Goal: Task Accomplishment & Management: Complete application form

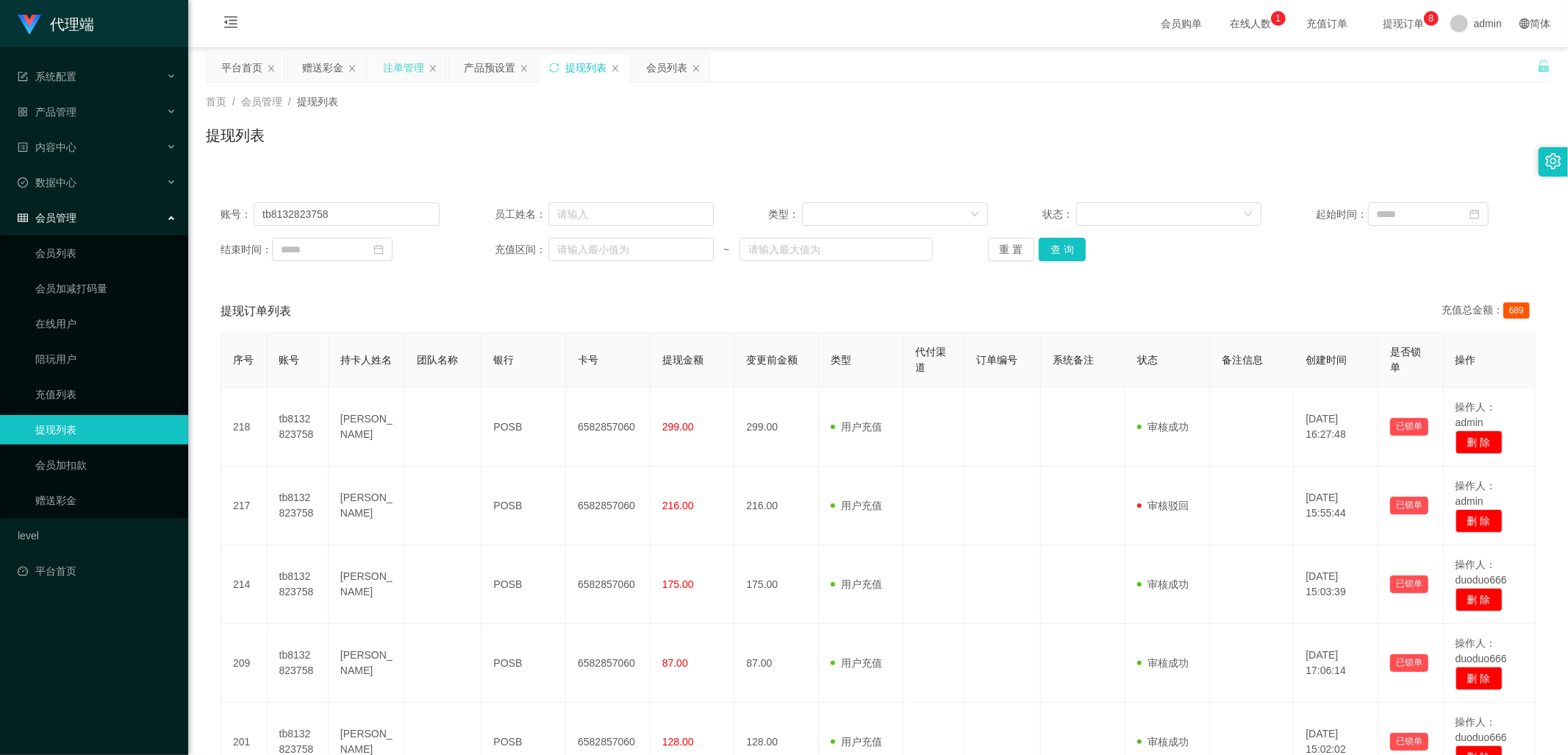
click at [403, 71] on div "注单管理" at bounding box center [403, 68] width 41 height 28
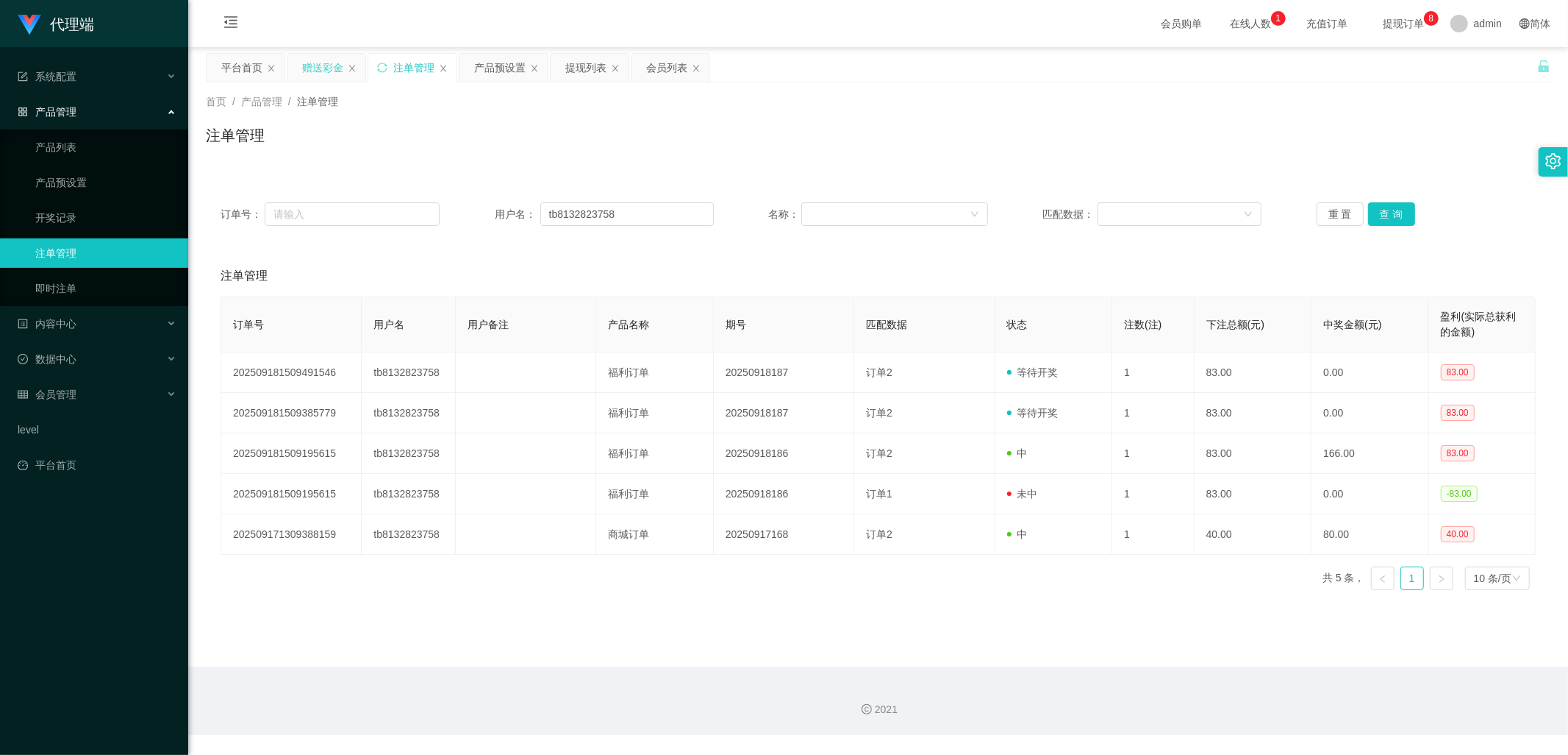
click at [317, 69] on div "赠送彩金" at bounding box center [323, 68] width 41 height 28
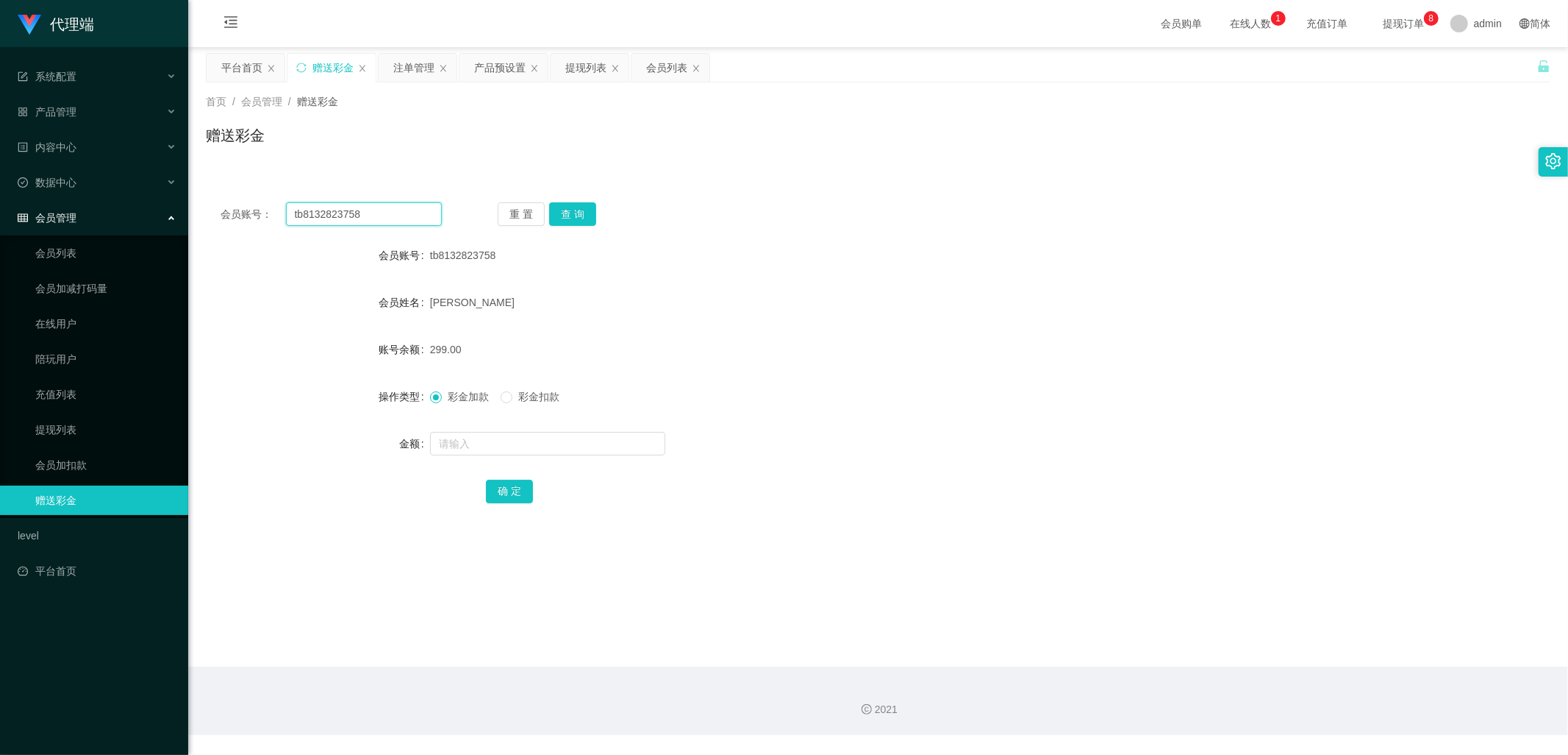
drag, startPoint x: 403, startPoint y: 218, endPoint x: 213, endPoint y: 217, distance: 190.0
click at [230, 217] on div "会员账号： tb8132823758" at bounding box center [331, 214] width 221 height 24
paste input "jessqq"
type input "jessqq"
click at [586, 209] on button "查 询" at bounding box center [573, 214] width 47 height 24
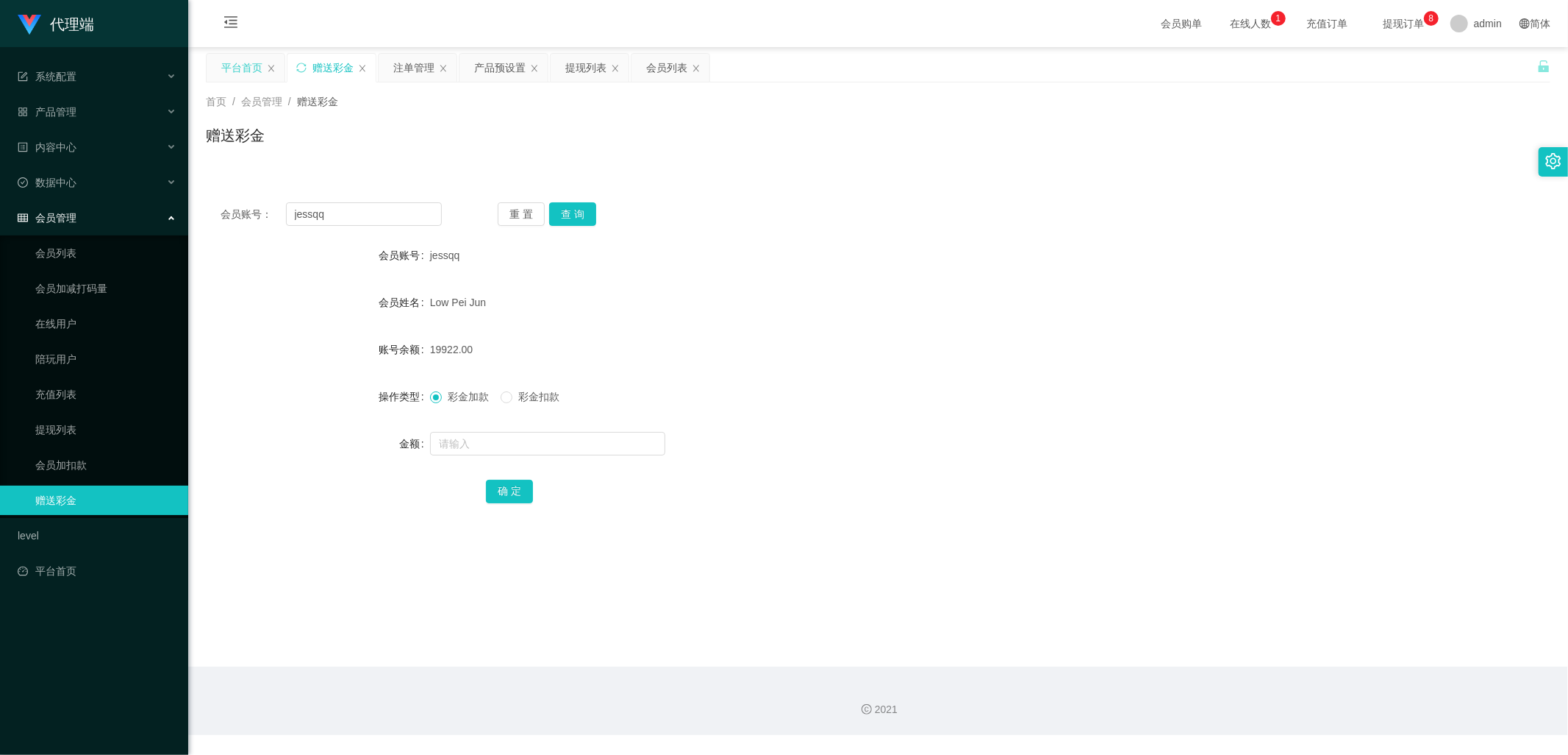
click at [234, 69] on div "平台首页" at bounding box center [242, 68] width 41 height 28
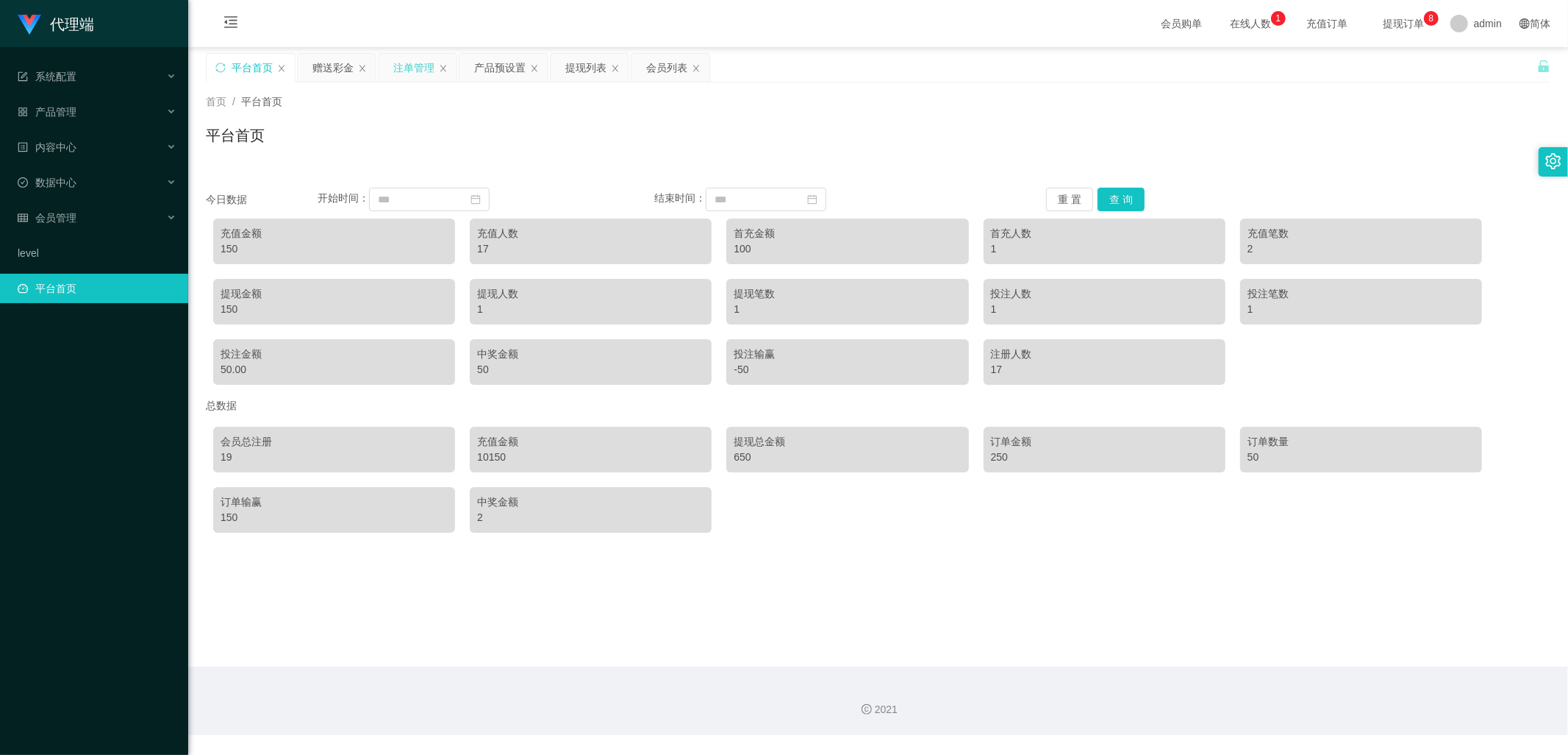
click at [407, 67] on div "注单管理" at bounding box center [414, 68] width 41 height 28
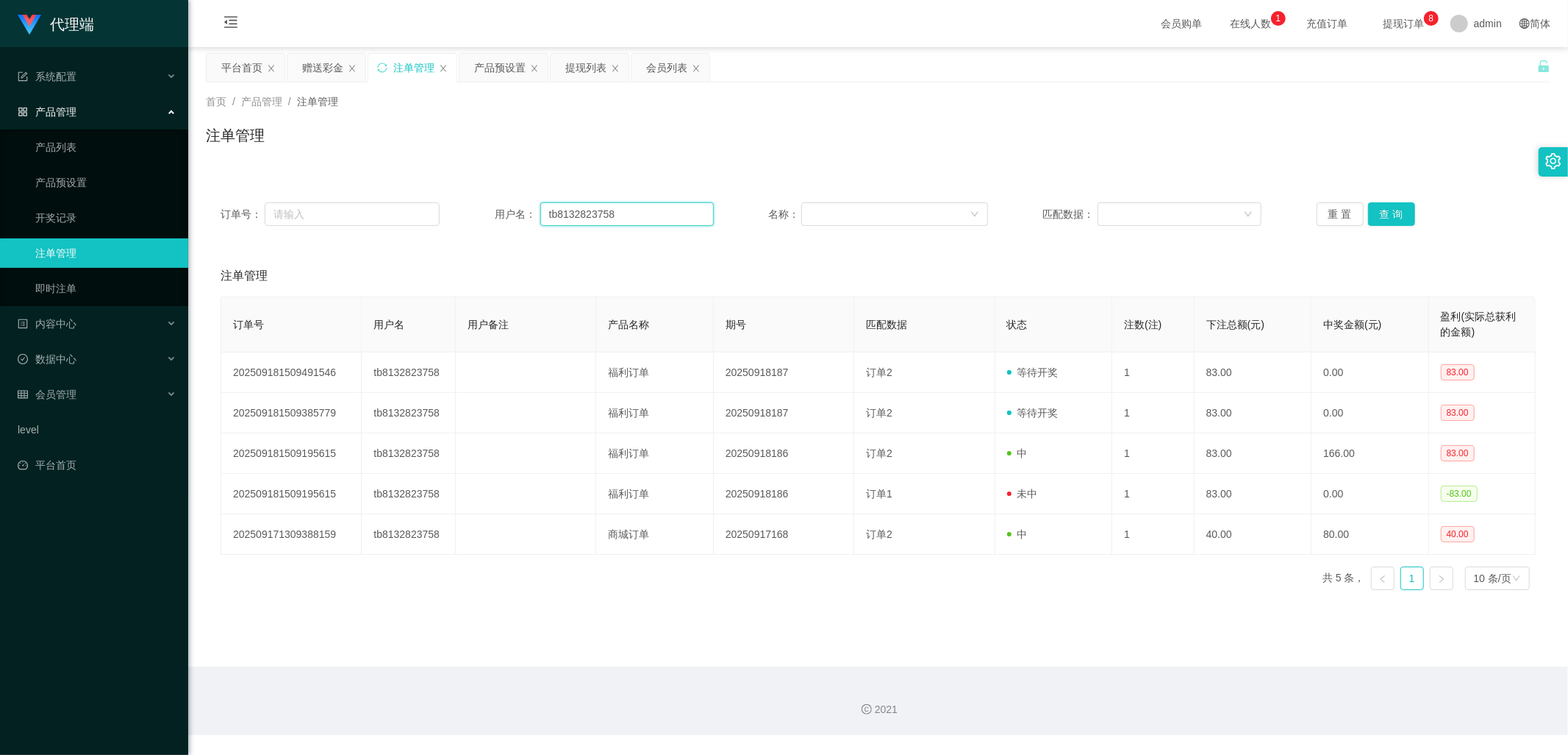
drag, startPoint x: 643, startPoint y: 212, endPoint x: 490, endPoint y: 212, distance: 153.0
click at [494, 212] on div "用户名： tb8132823758" at bounding box center [604, 214] width 219 height 24
paste input "text"
click at [594, 207] on input "text" at bounding box center [626, 214] width 173 height 24
paste input "text"
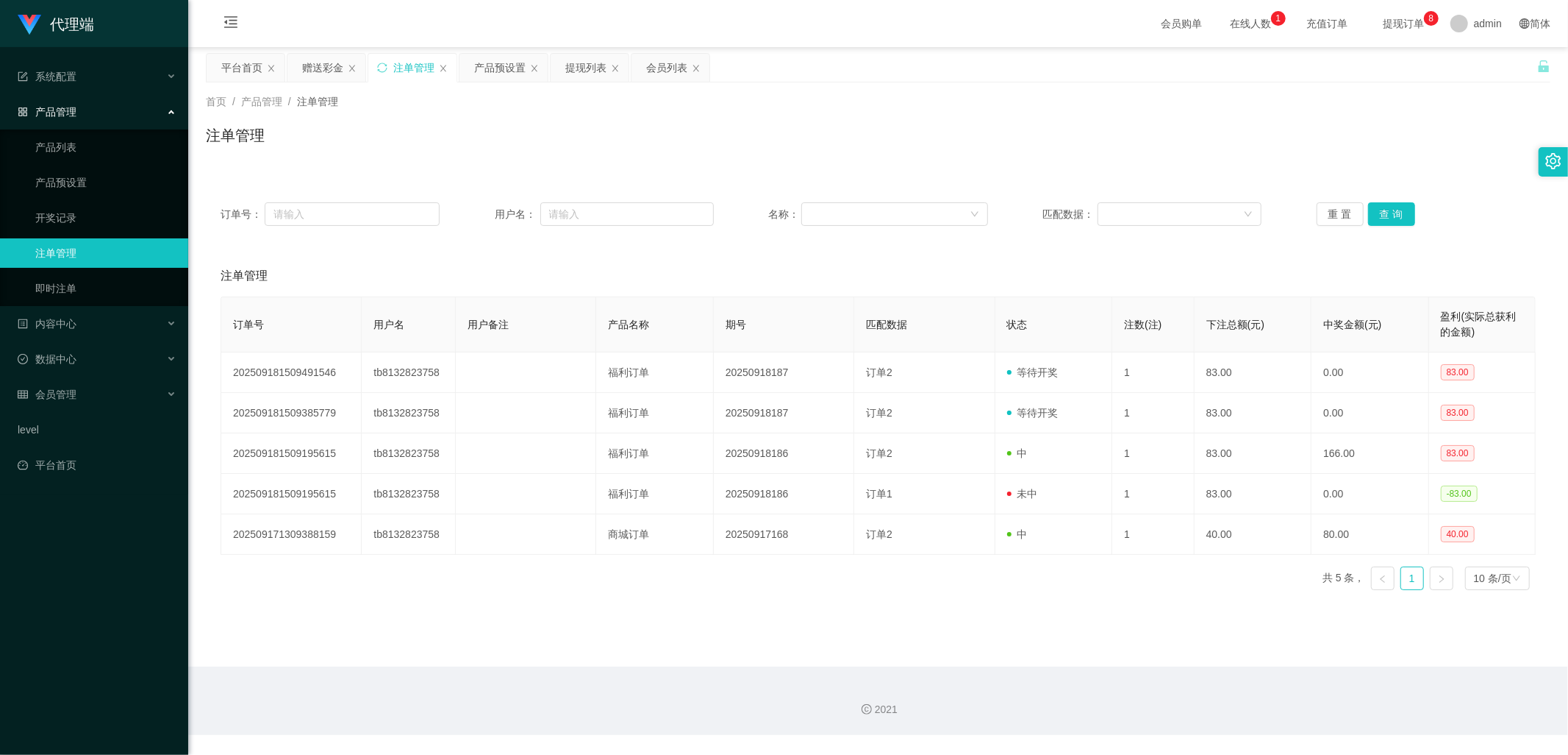
click at [331, 65] on div "赠送彩金" at bounding box center [323, 68] width 41 height 28
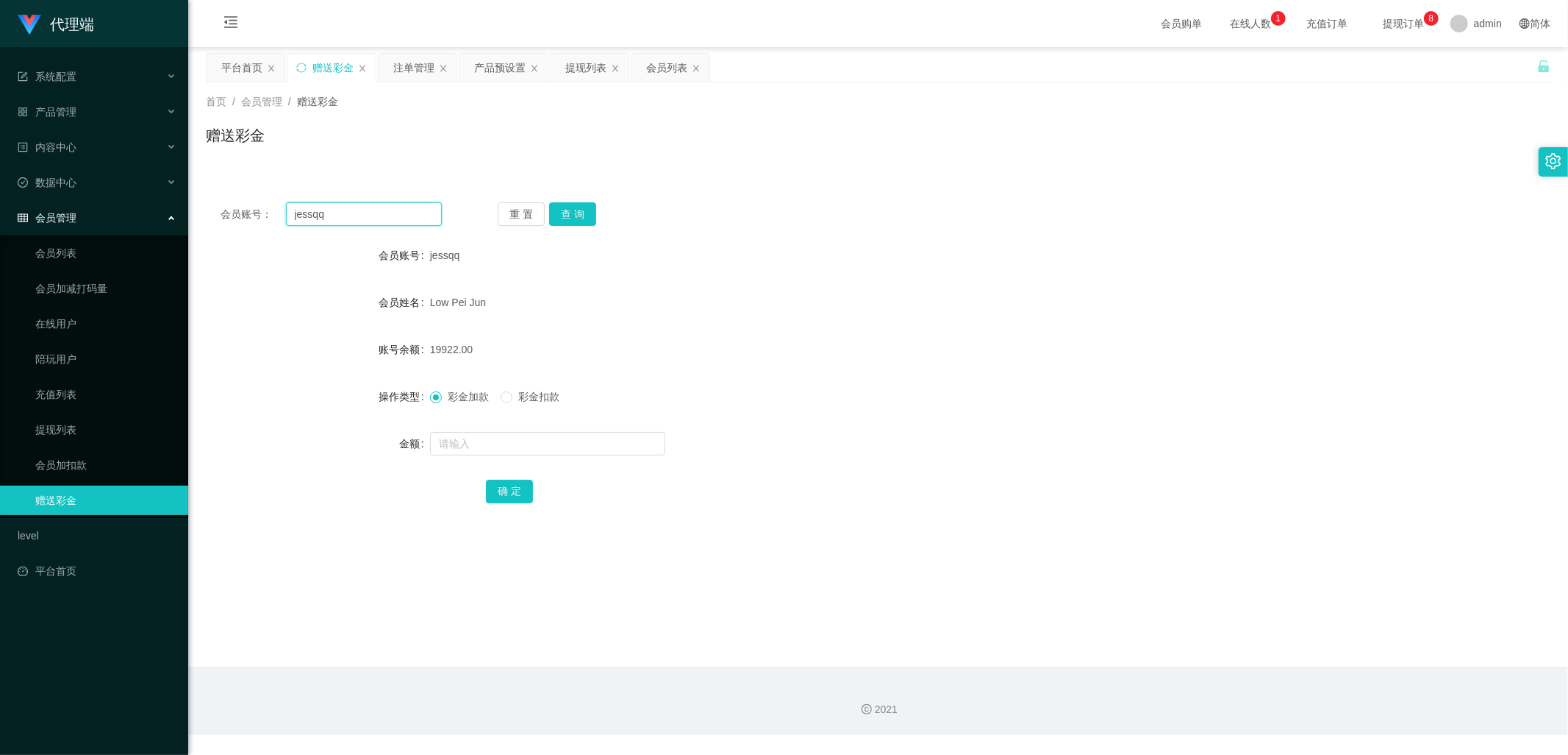
drag, startPoint x: 344, startPoint y: 212, endPoint x: 203, endPoint y: 210, distance: 141.0
click at [203, 210] on main "关闭左侧 关闭右侧 关闭其它 刷新页面 平台首页 赠送彩金 注单管理 产品预设置 提现列表 会员列表 首页 / 会员管理 / 赠送彩金 / 赠送彩金 会员账号…" at bounding box center [878, 356] width 1380 height 619
drag, startPoint x: 410, startPoint y: 64, endPoint x: 423, endPoint y: 106, distance: 44.0
click at [410, 64] on div "注单管理" at bounding box center [414, 68] width 41 height 28
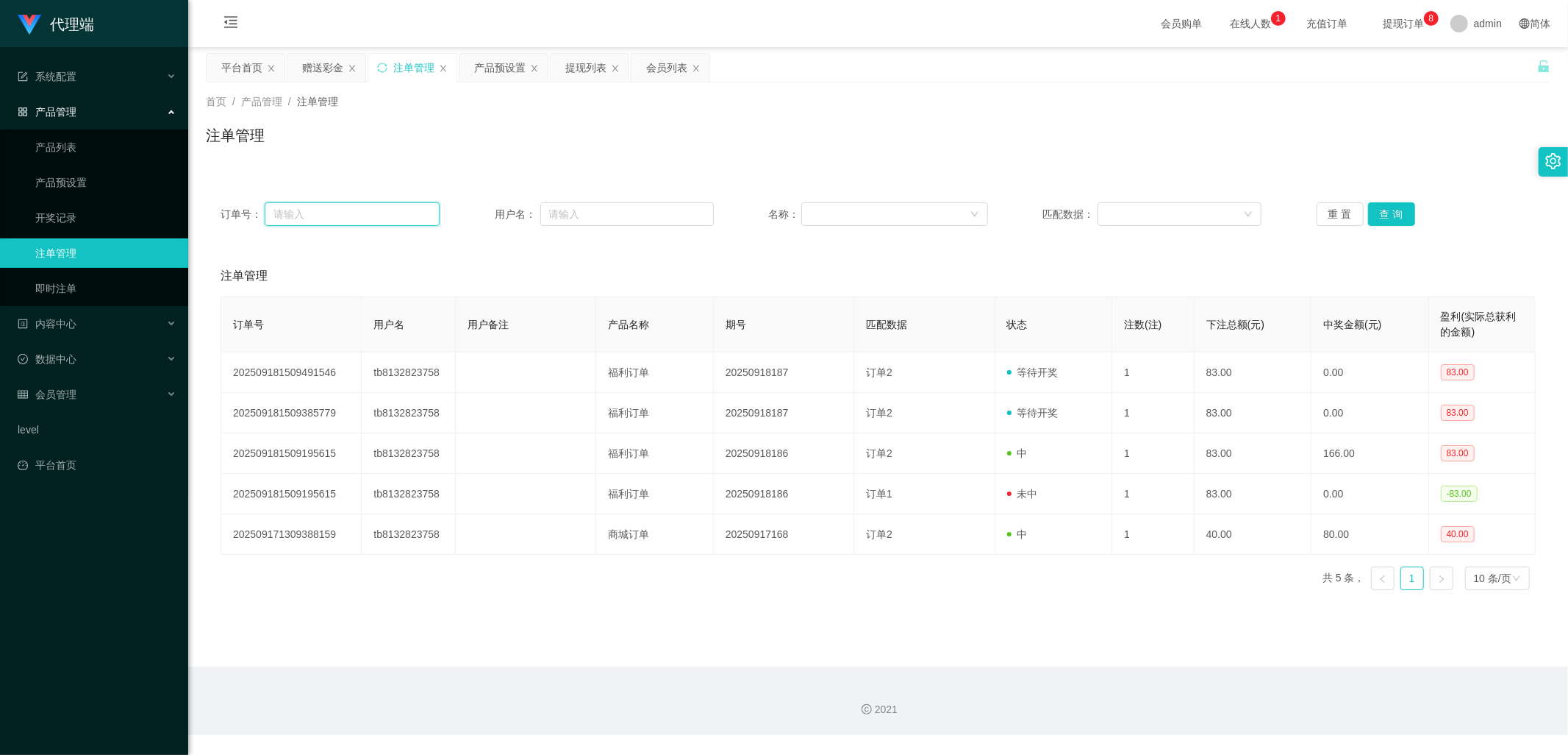
drag, startPoint x: 352, startPoint y: 206, endPoint x: 405, endPoint y: 214, distance: 53.6
click at [352, 206] on input "text" at bounding box center [351, 214] width 175 height 24
click at [583, 207] on input "text" at bounding box center [626, 214] width 173 height 24
paste input "jessqq"
type input "jessqq"
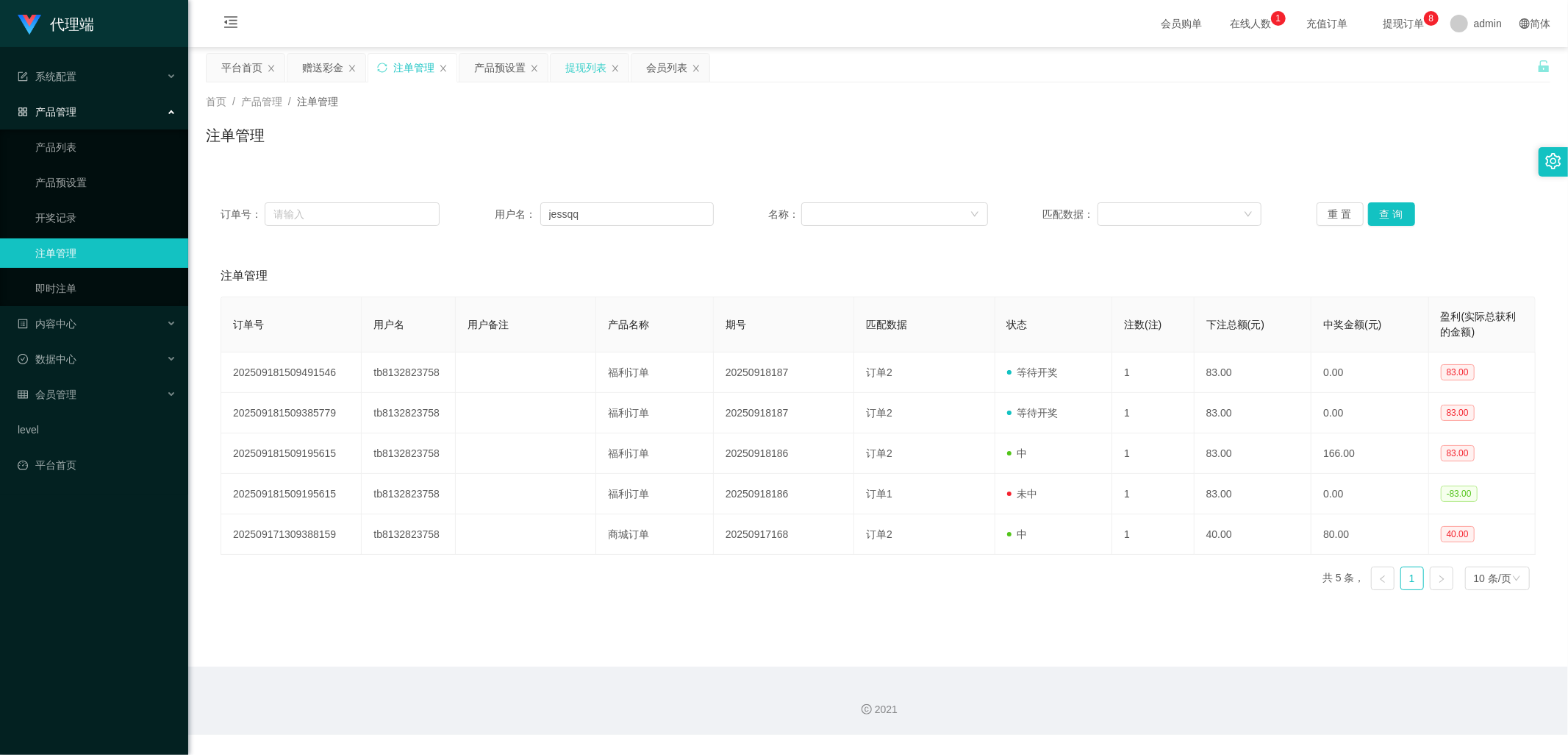
click at [567, 64] on div "提现列表" at bounding box center [586, 68] width 41 height 28
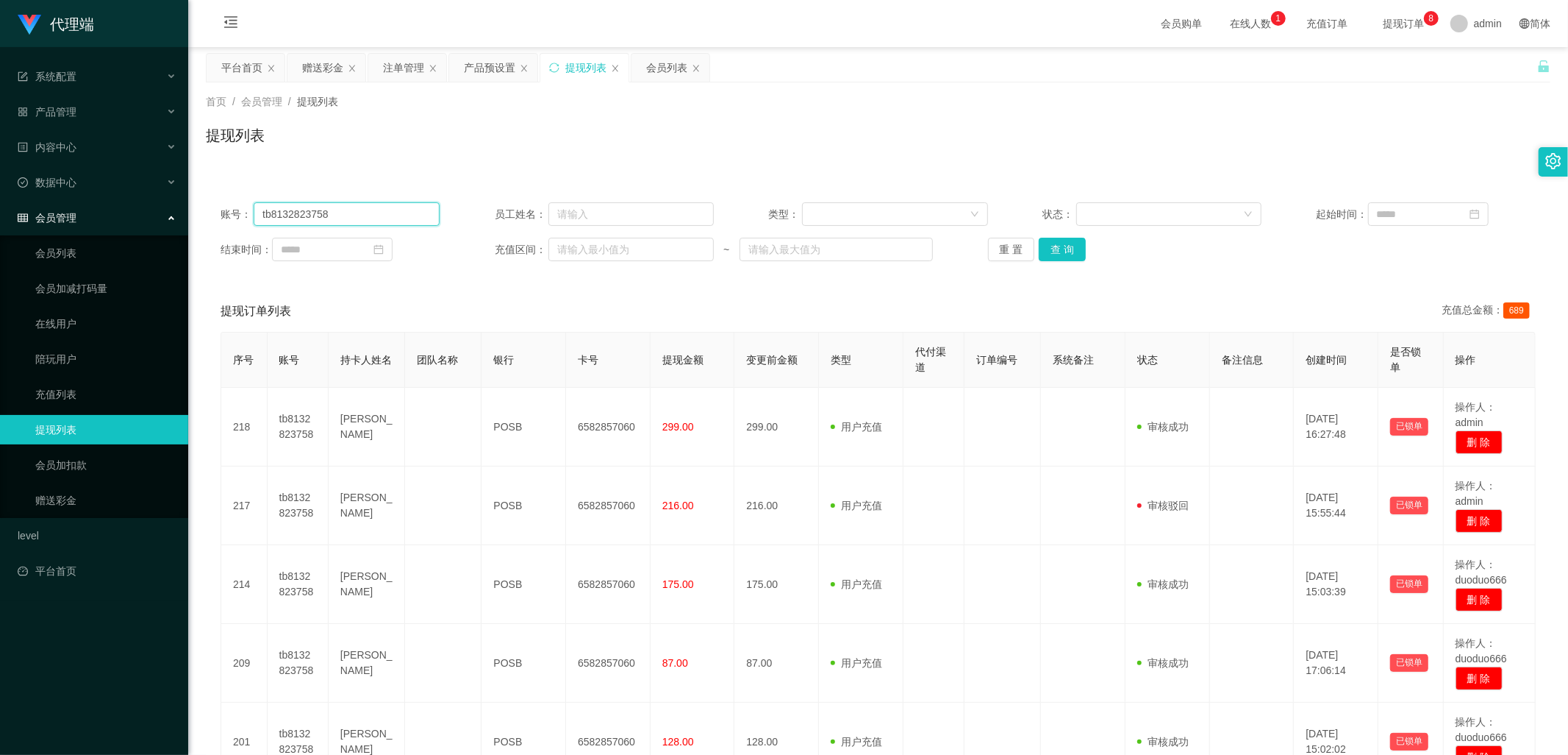
drag, startPoint x: 326, startPoint y: 202, endPoint x: 231, endPoint y: 202, distance: 95.0
click at [231, 203] on div "账号： tb8132823758" at bounding box center [330, 214] width 219 height 24
drag, startPoint x: 323, startPoint y: 68, endPoint x: 349, endPoint y: 91, distance: 34.7
click at [323, 68] on div "赠送彩金" at bounding box center [323, 68] width 41 height 28
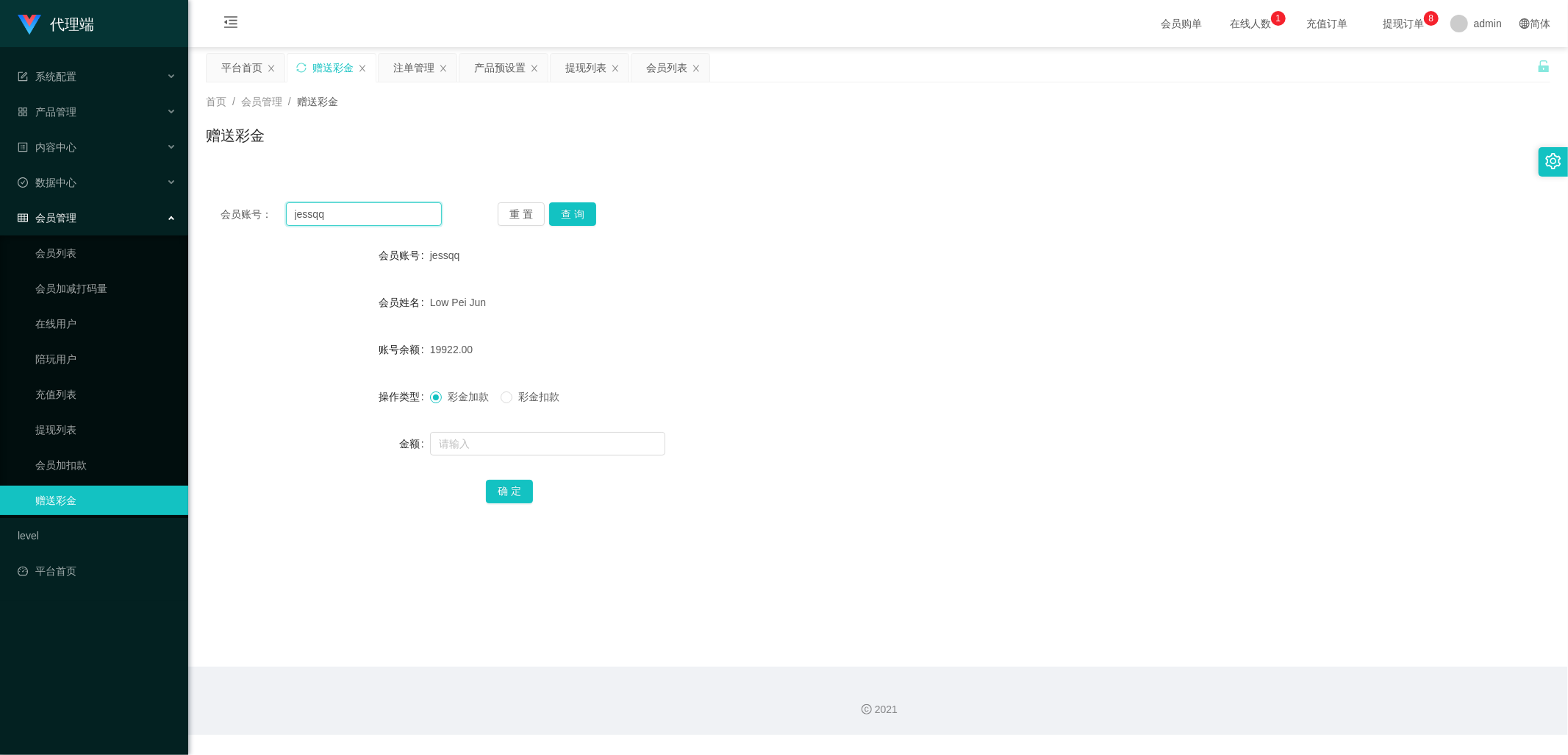
drag, startPoint x: 392, startPoint y: 211, endPoint x: 210, endPoint y: 209, distance: 182.0
click at [229, 209] on div "会员账号： [PERSON_NAME]" at bounding box center [331, 214] width 221 height 24
paste input "tb8132823758"
type input "tb8132823758"
click at [561, 214] on button "查 询" at bounding box center [573, 214] width 47 height 24
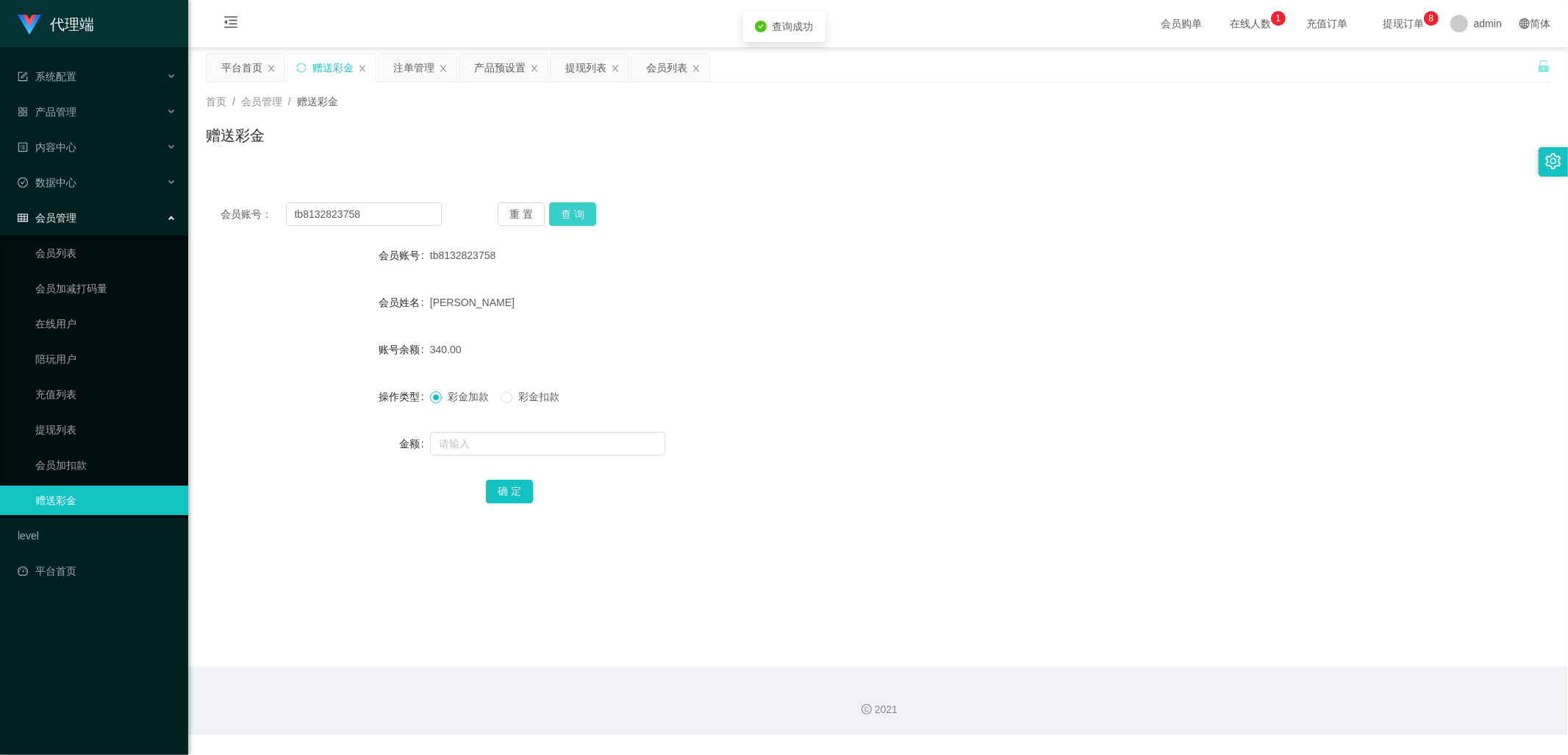
click at [577, 216] on button "查 询" at bounding box center [573, 214] width 47 height 24
click at [406, 68] on div "注单管理" at bounding box center [414, 68] width 41 height 28
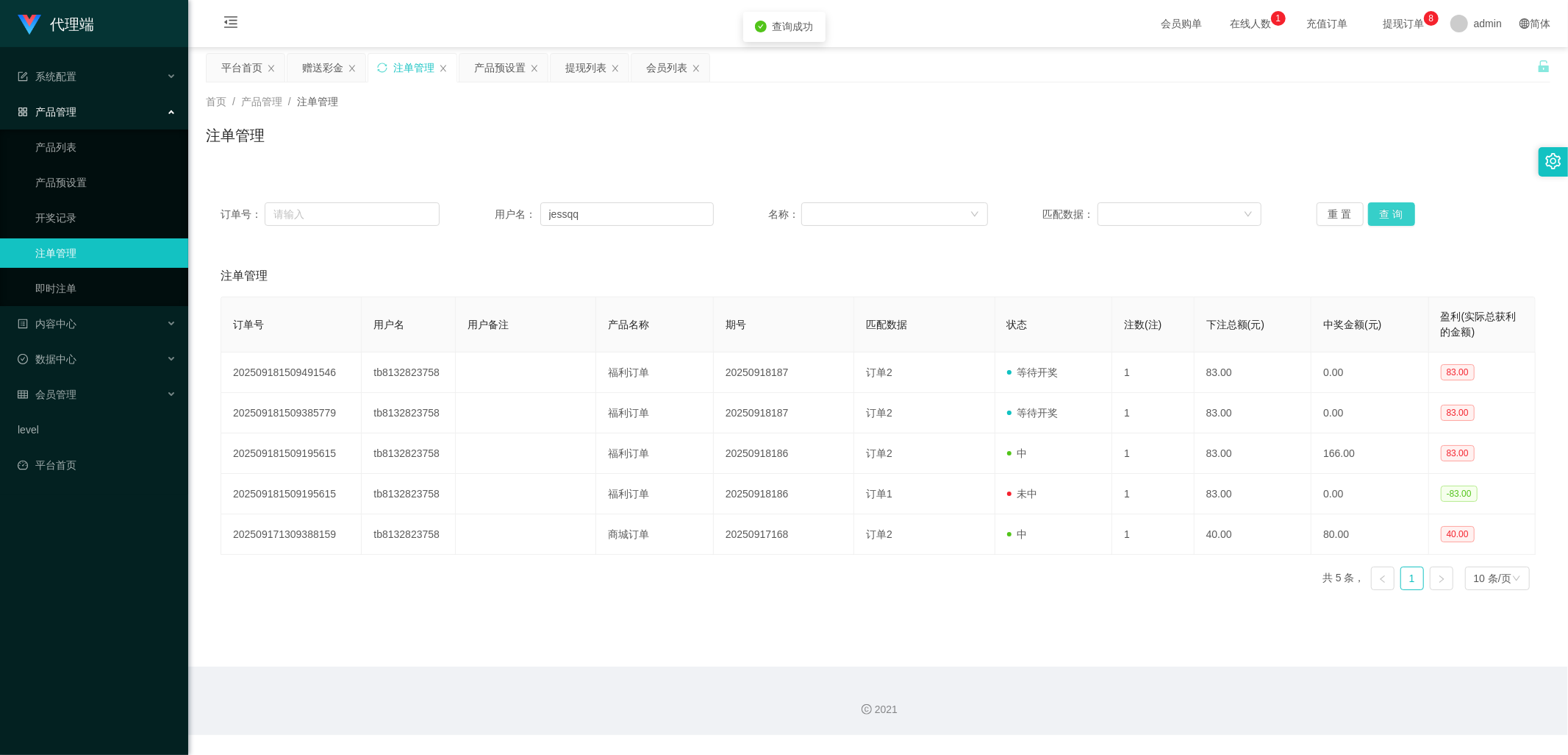
click at [1392, 215] on button "查 询" at bounding box center [1392, 214] width 47 height 24
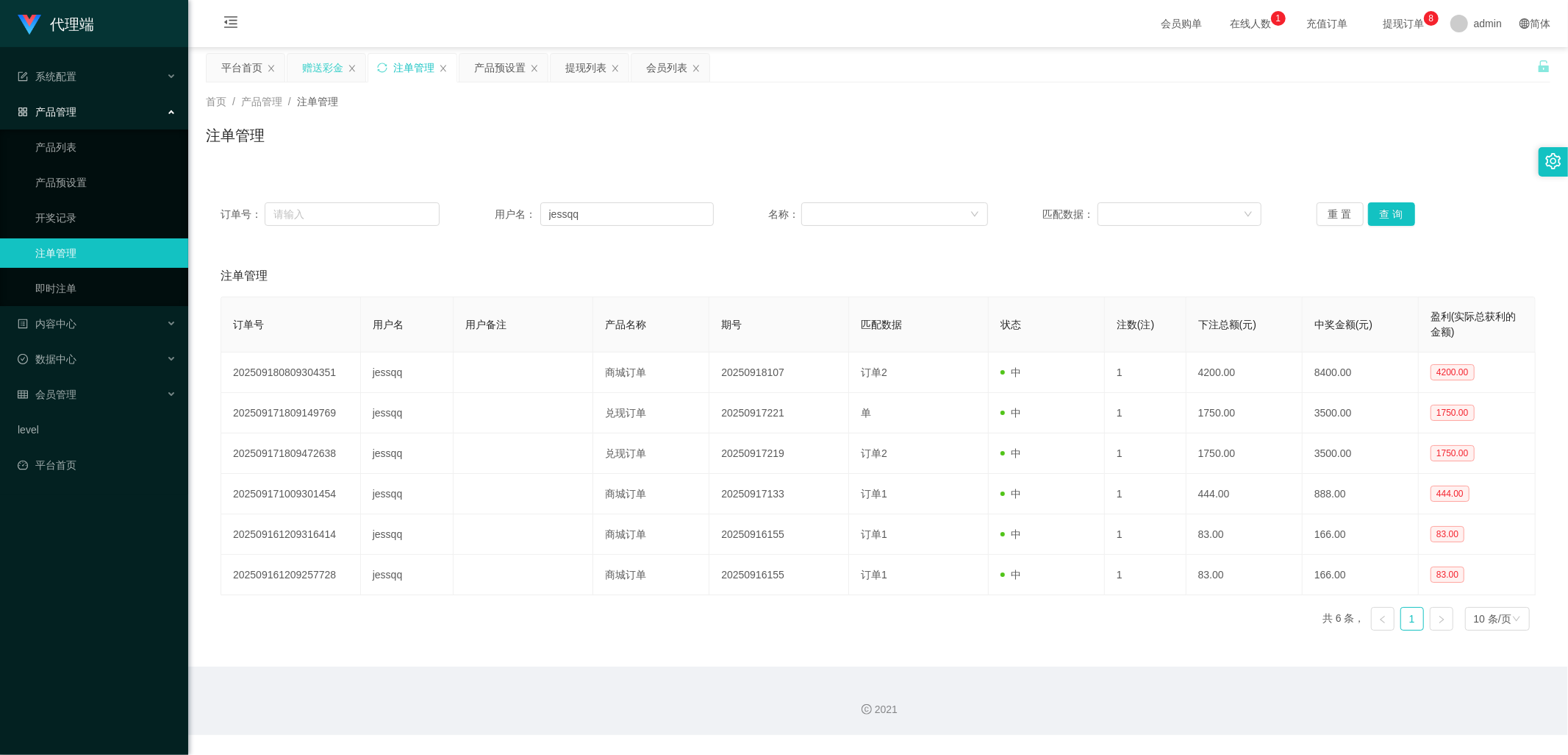
click at [317, 69] on div "赠送彩金" at bounding box center [323, 68] width 41 height 28
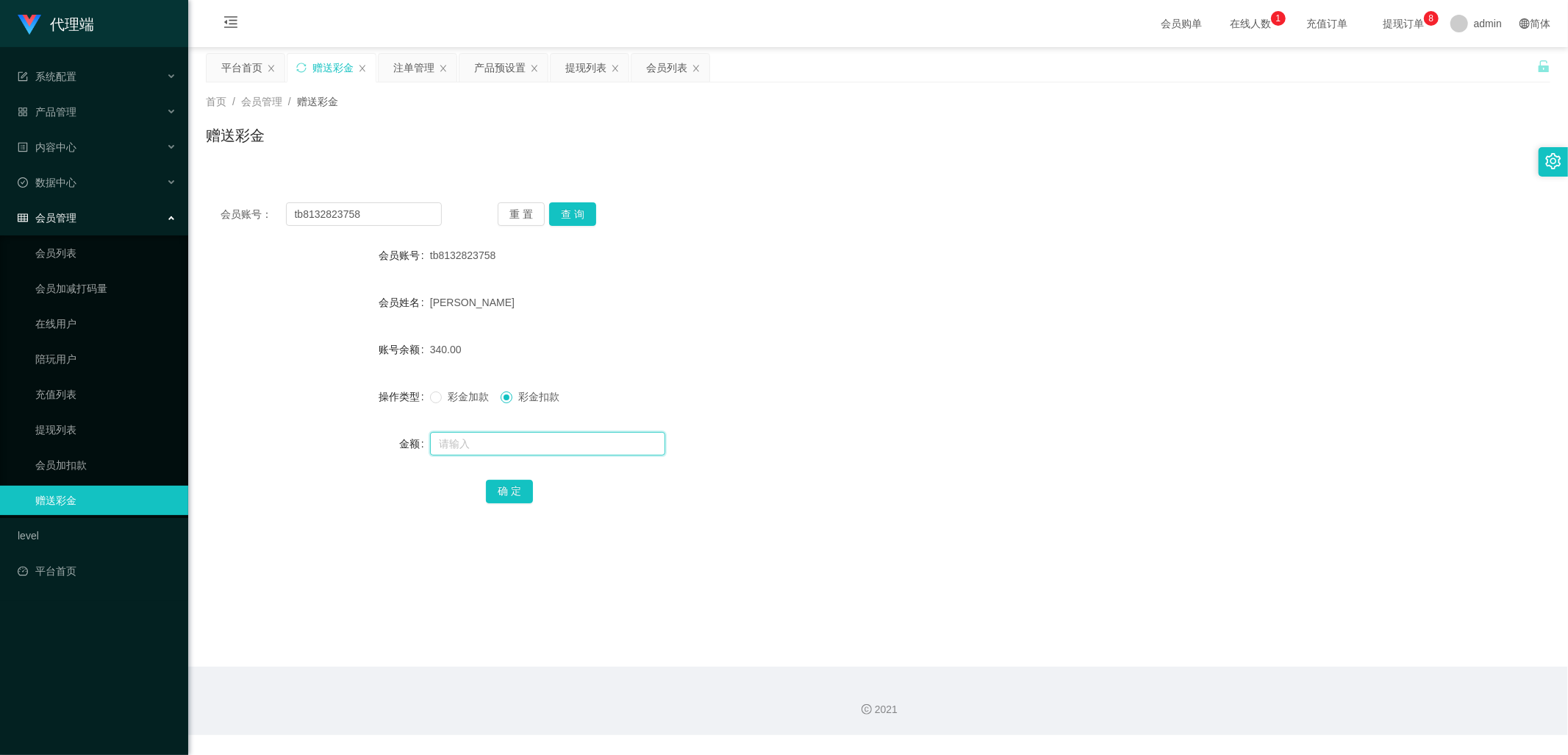
click at [480, 446] on input "text" at bounding box center [547, 444] width 235 height 24
drag, startPoint x: 381, startPoint y: 215, endPoint x: 255, endPoint y: 206, distance: 126.3
click at [255, 206] on div "会员账号： tb8132823758" at bounding box center [331, 214] width 221 height 24
click at [403, 214] on input "tb8132823758" at bounding box center [364, 214] width 157 height 24
drag, startPoint x: 403, startPoint y: 214, endPoint x: 273, endPoint y: 204, distance: 130.4
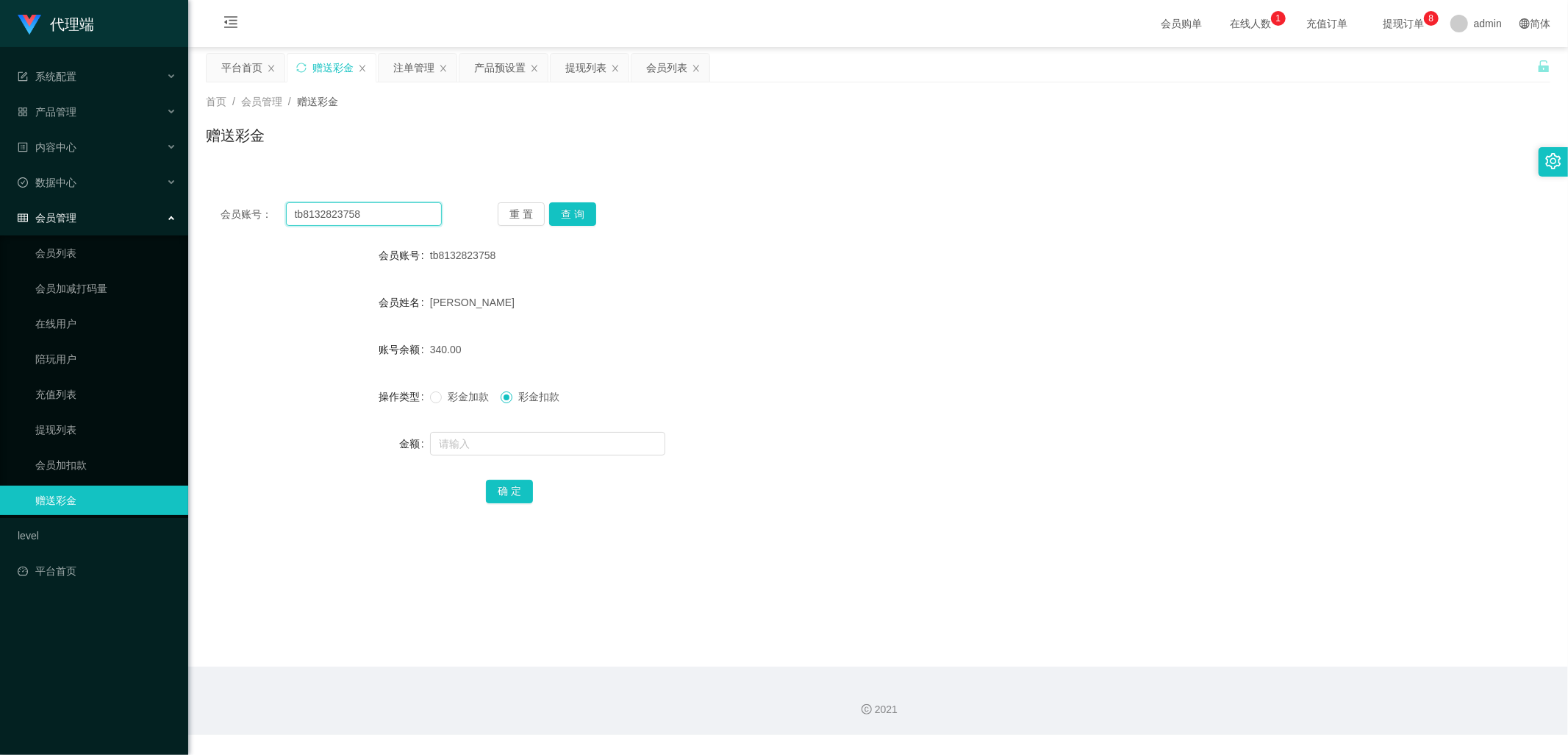
click at [273, 204] on div "会员账号： tb8132823758" at bounding box center [331, 214] width 221 height 24
drag, startPoint x: 405, startPoint y: 65, endPoint x: 524, endPoint y: 185, distance: 169.0
click at [405, 65] on div "注单管理" at bounding box center [414, 68] width 41 height 28
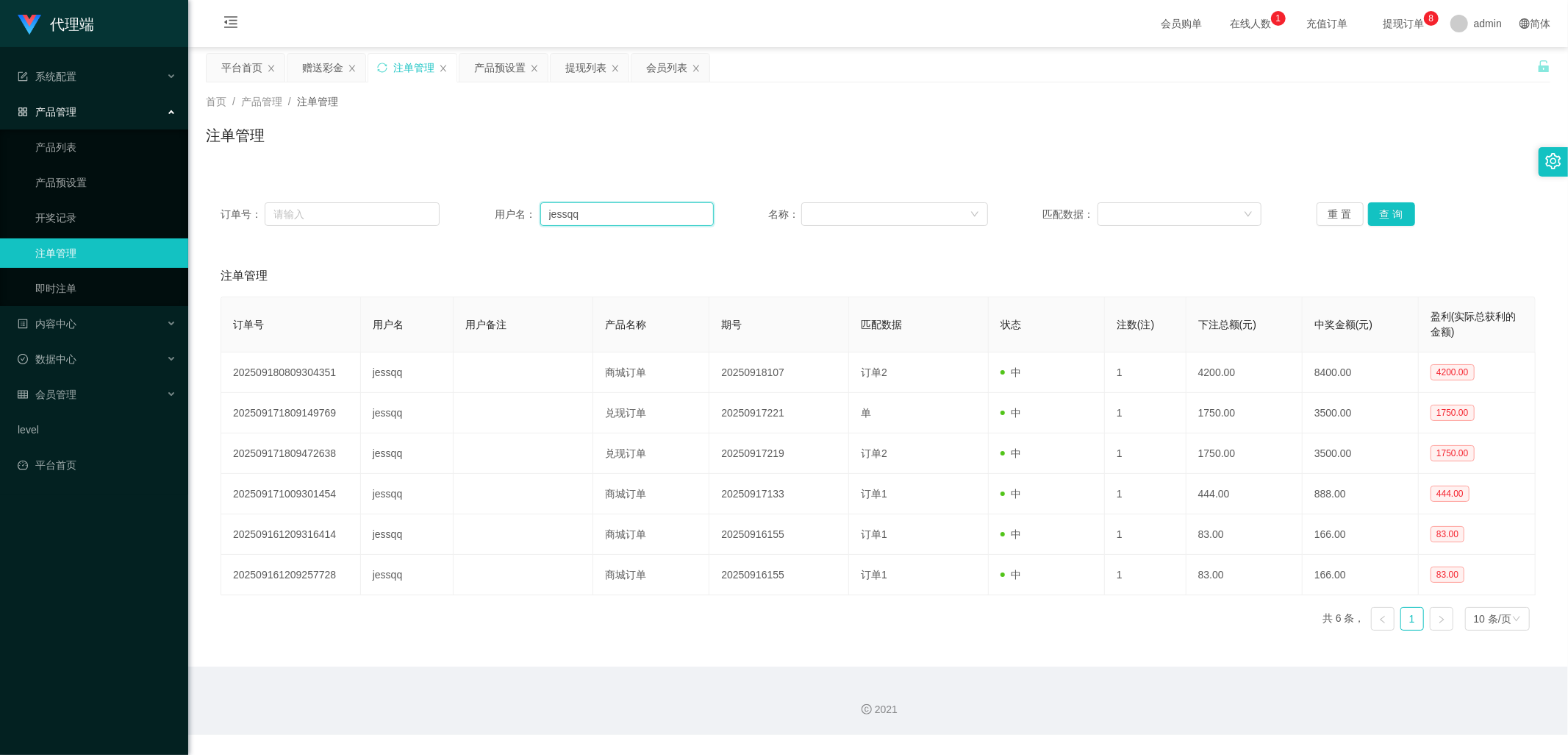
drag, startPoint x: 612, startPoint y: 212, endPoint x: 474, endPoint y: 212, distance: 138.0
click at [474, 212] on div "订单号： 用户名： jessqq 名称： 匹配数据： 重 置 查 询" at bounding box center [878, 214] width 1315 height 24
paste input "tb8132823758"
type input "tb8132823758"
click at [1401, 212] on button "查 询" at bounding box center [1392, 214] width 47 height 24
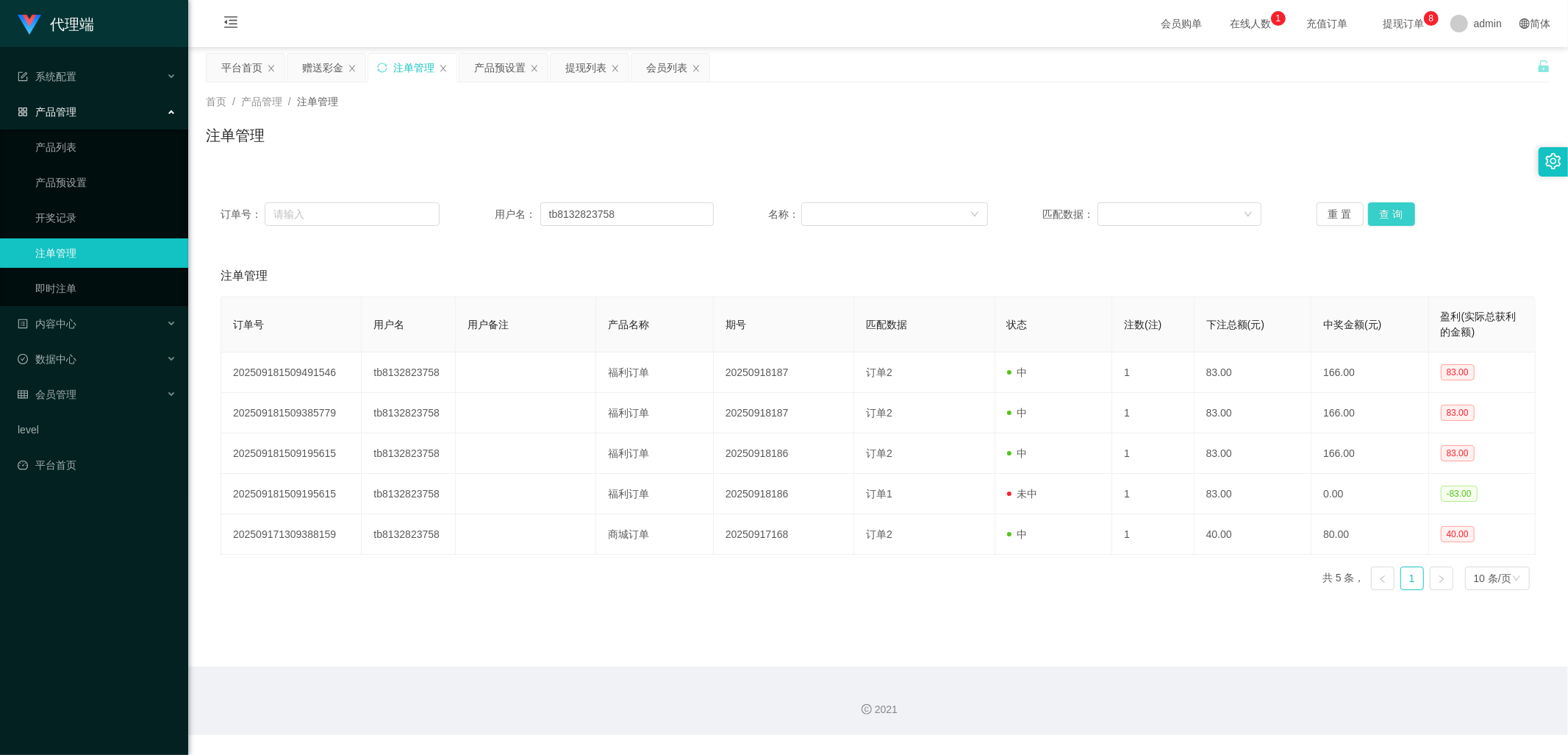
click at [1401, 213] on button "查 询" at bounding box center [1392, 214] width 47 height 24
click at [325, 73] on div "赠送彩金" at bounding box center [323, 68] width 41 height 28
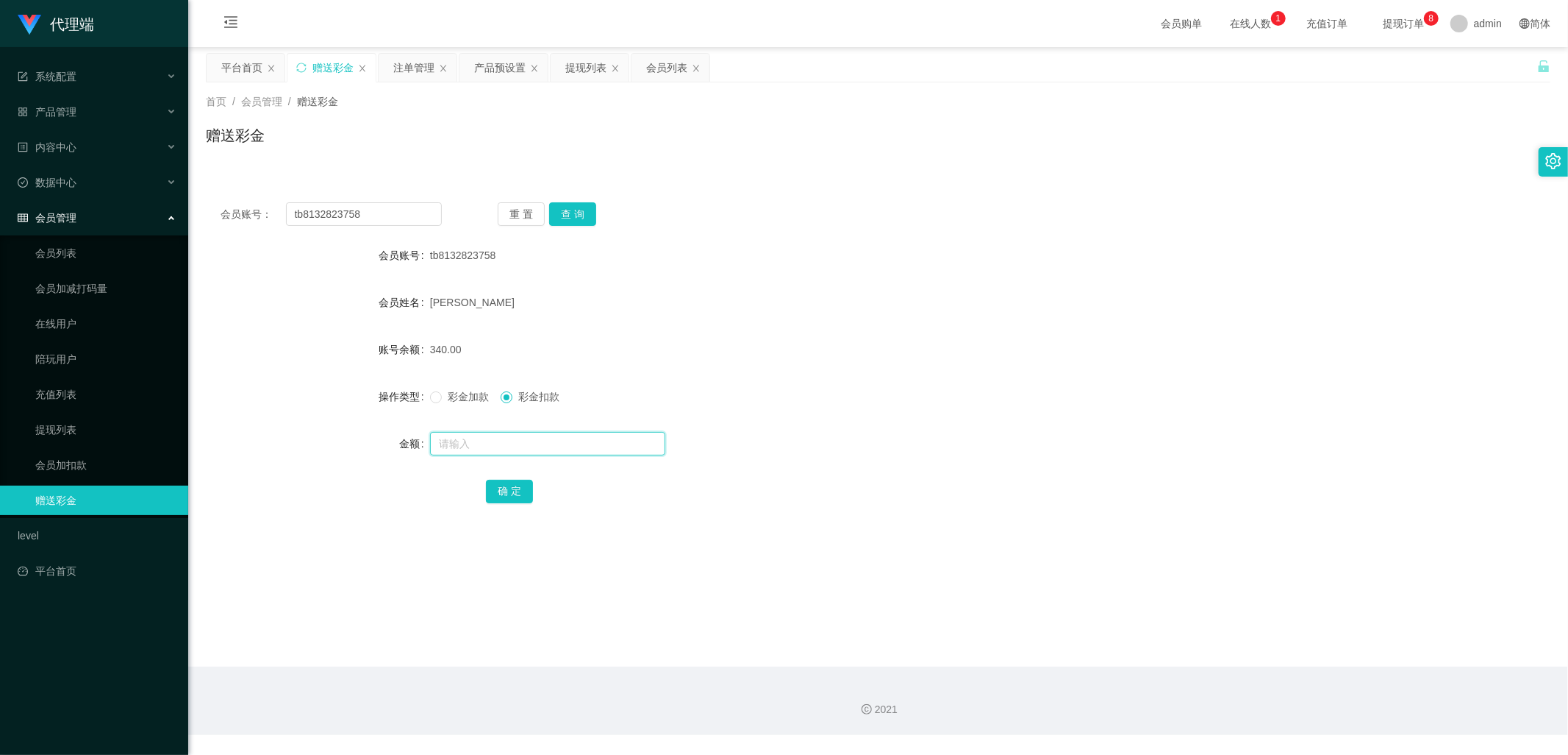
click at [509, 445] on input "text" at bounding box center [547, 444] width 235 height 24
type input "332"
drag, startPoint x: 515, startPoint y: 492, endPoint x: 613, endPoint y: 444, distance: 109.1
click at [515, 492] on button "确 定" at bounding box center [509, 492] width 47 height 24
drag, startPoint x: 394, startPoint y: 222, endPoint x: 234, endPoint y: 212, distance: 160.3
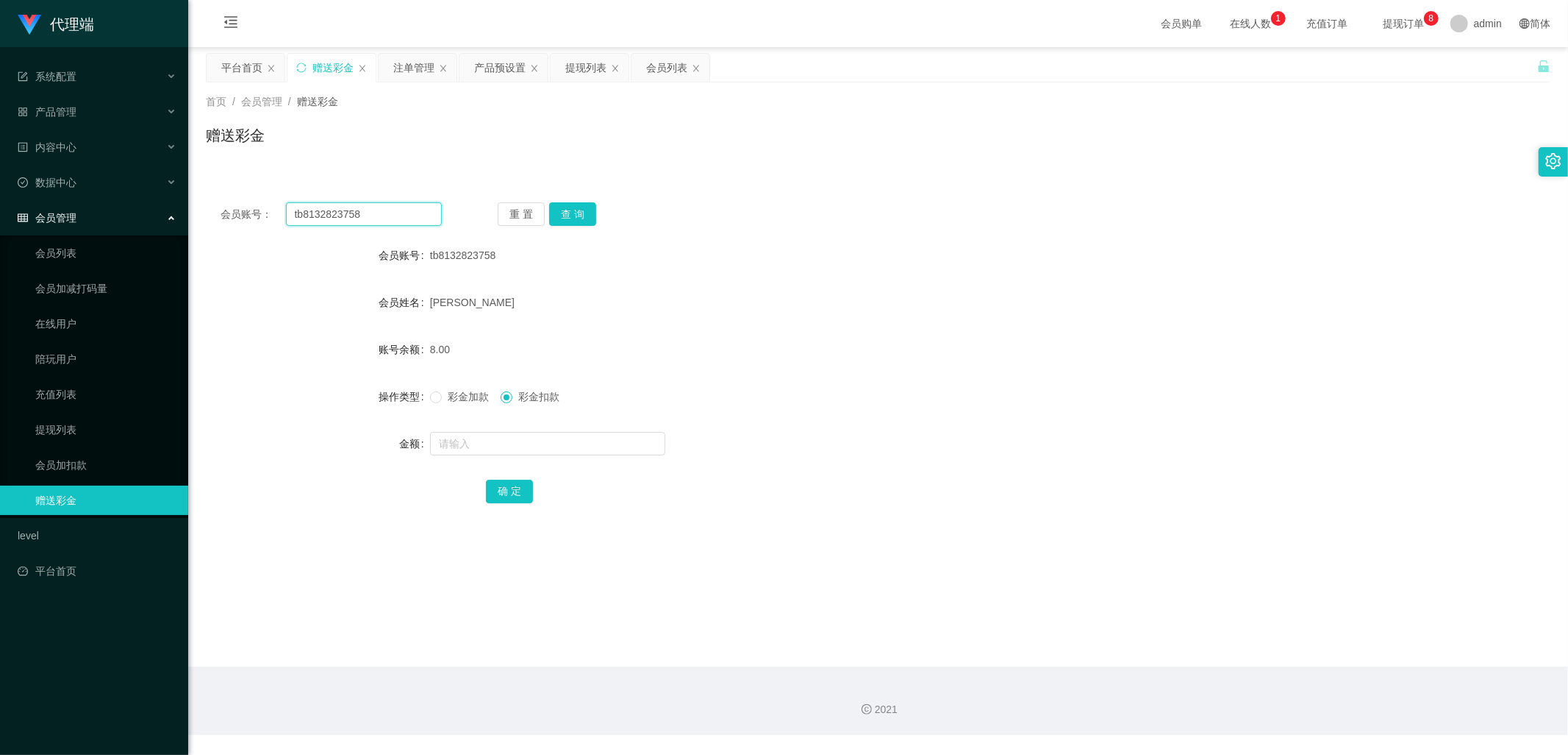
click at [233, 212] on div "会员账号： tb8132823758" at bounding box center [331, 214] width 221 height 24
paste input "WAN123"
type input "WAN123"
drag, startPoint x: 572, startPoint y: 215, endPoint x: 707, endPoint y: 164, distance: 144.3
click at [572, 215] on button "查 询" at bounding box center [573, 214] width 47 height 24
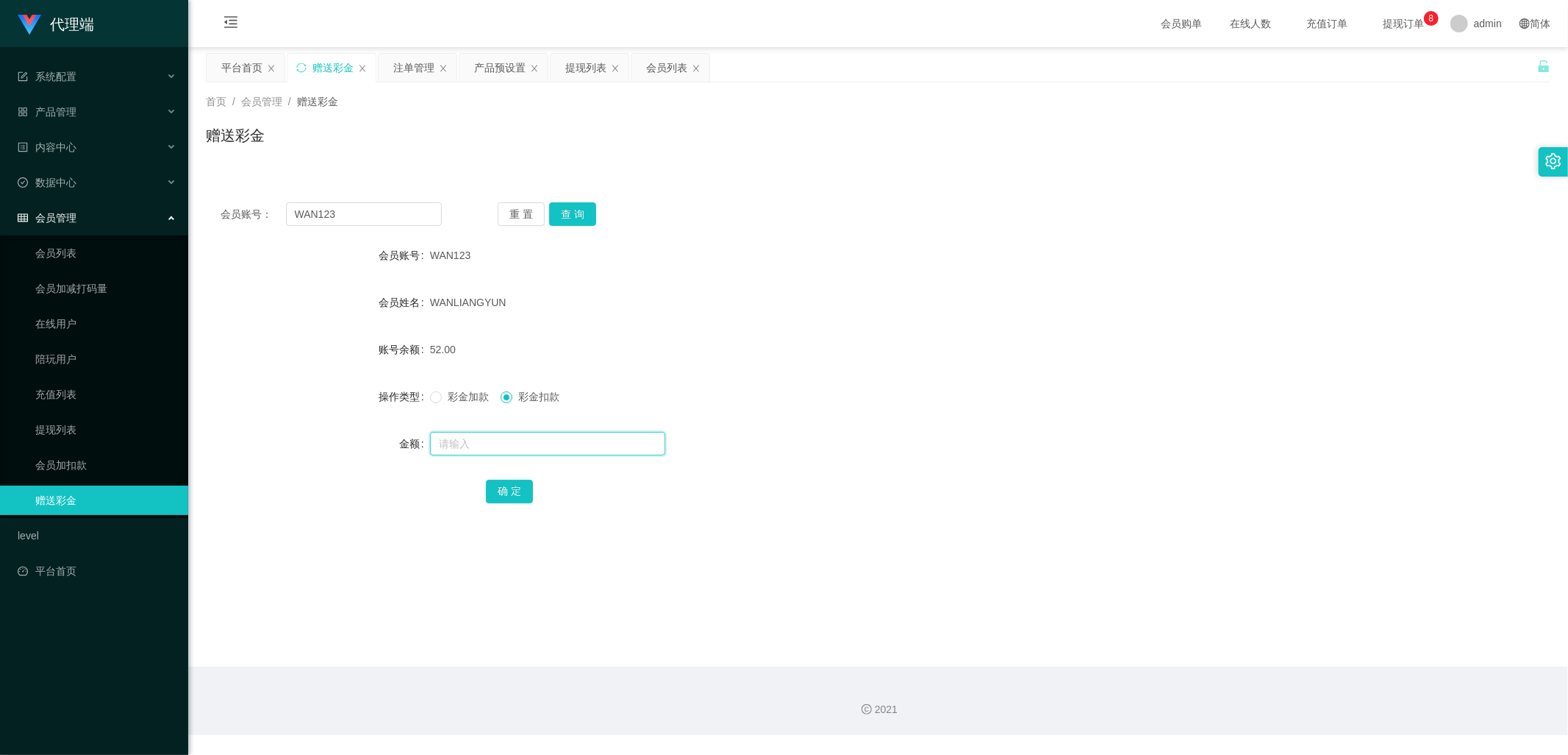
click at [502, 446] on input "text" at bounding box center [547, 444] width 235 height 24
drag, startPoint x: 444, startPoint y: 398, endPoint x: 456, endPoint y: 408, distance: 15.6
click at [444, 398] on span "彩金加款" at bounding box center [468, 397] width 53 height 12
click at [504, 448] on input "text" at bounding box center [547, 444] width 235 height 24
type input "13"
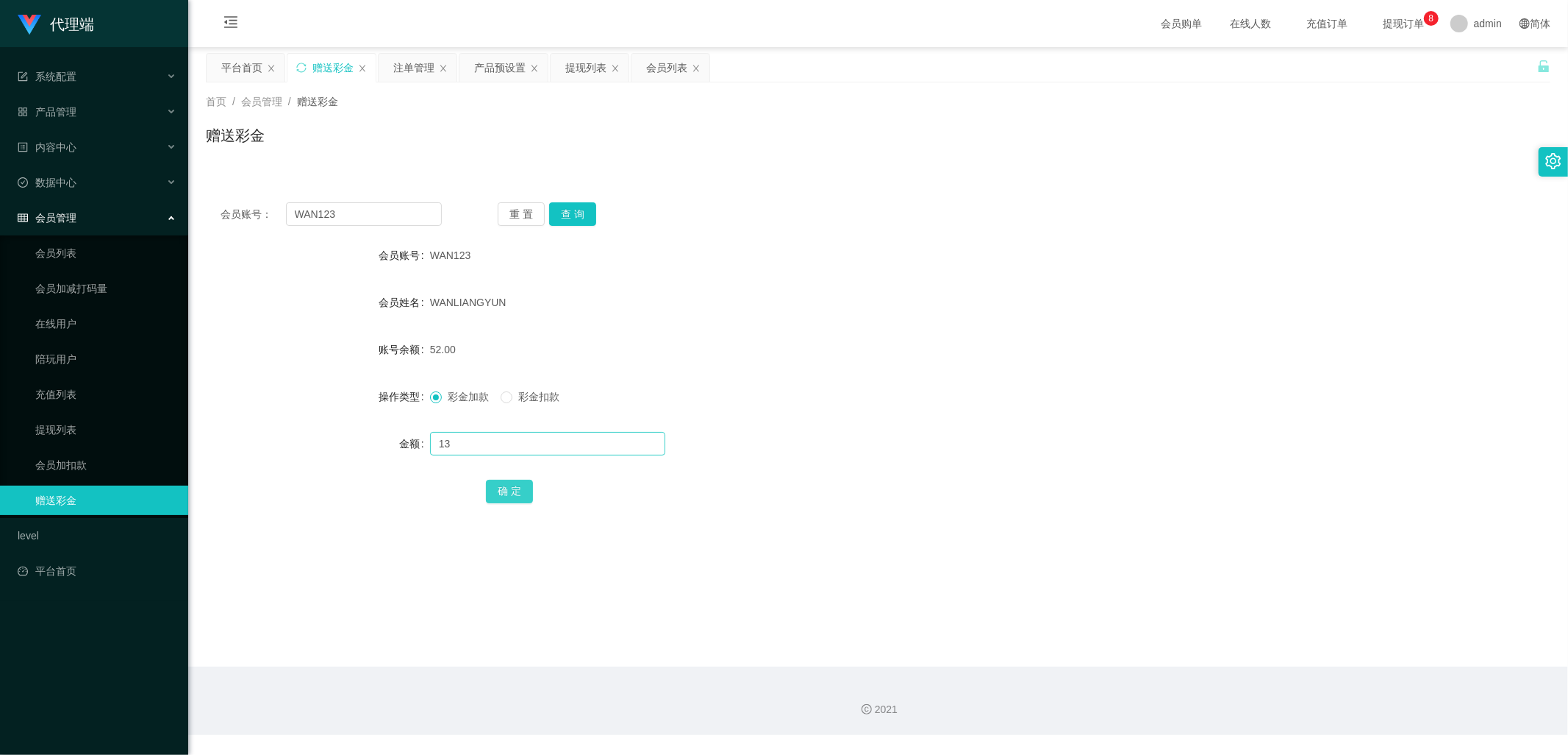
drag, startPoint x: 515, startPoint y: 495, endPoint x: 569, endPoint y: 439, distance: 77.8
click at [515, 495] on button "确 定" at bounding box center [509, 492] width 47 height 24
click at [493, 450] on input "text" at bounding box center [547, 444] width 235 height 24
type input "8"
drag, startPoint x: 511, startPoint y: 494, endPoint x: 538, endPoint y: 394, distance: 103.6
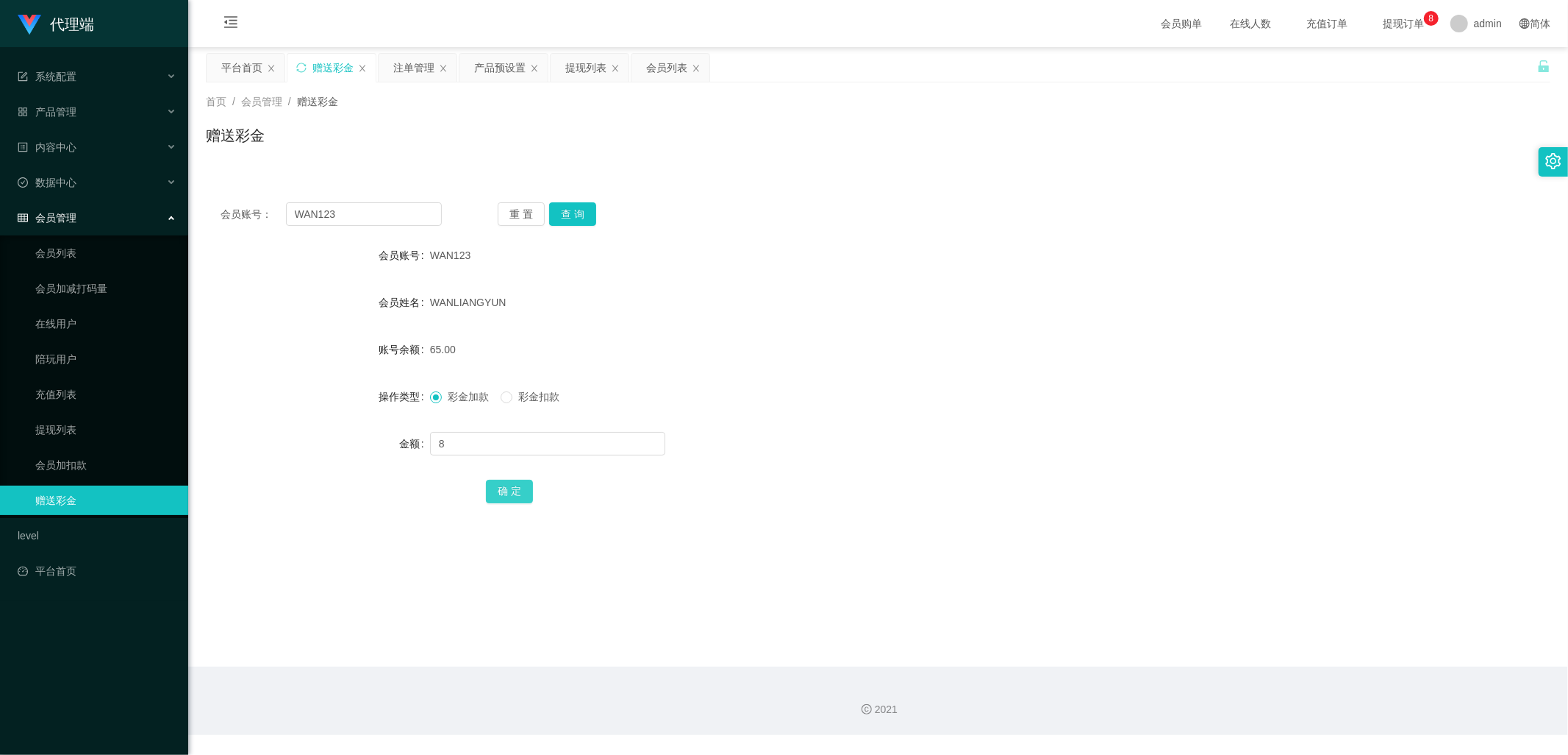
click at [511, 494] on button "确 定" at bounding box center [509, 492] width 47 height 24
click at [512, 445] on input "text" at bounding box center [547, 444] width 235 height 24
type input "8"
click at [508, 495] on button "确 定" at bounding box center [509, 492] width 47 height 24
